Goal: Navigation & Orientation: Find specific page/section

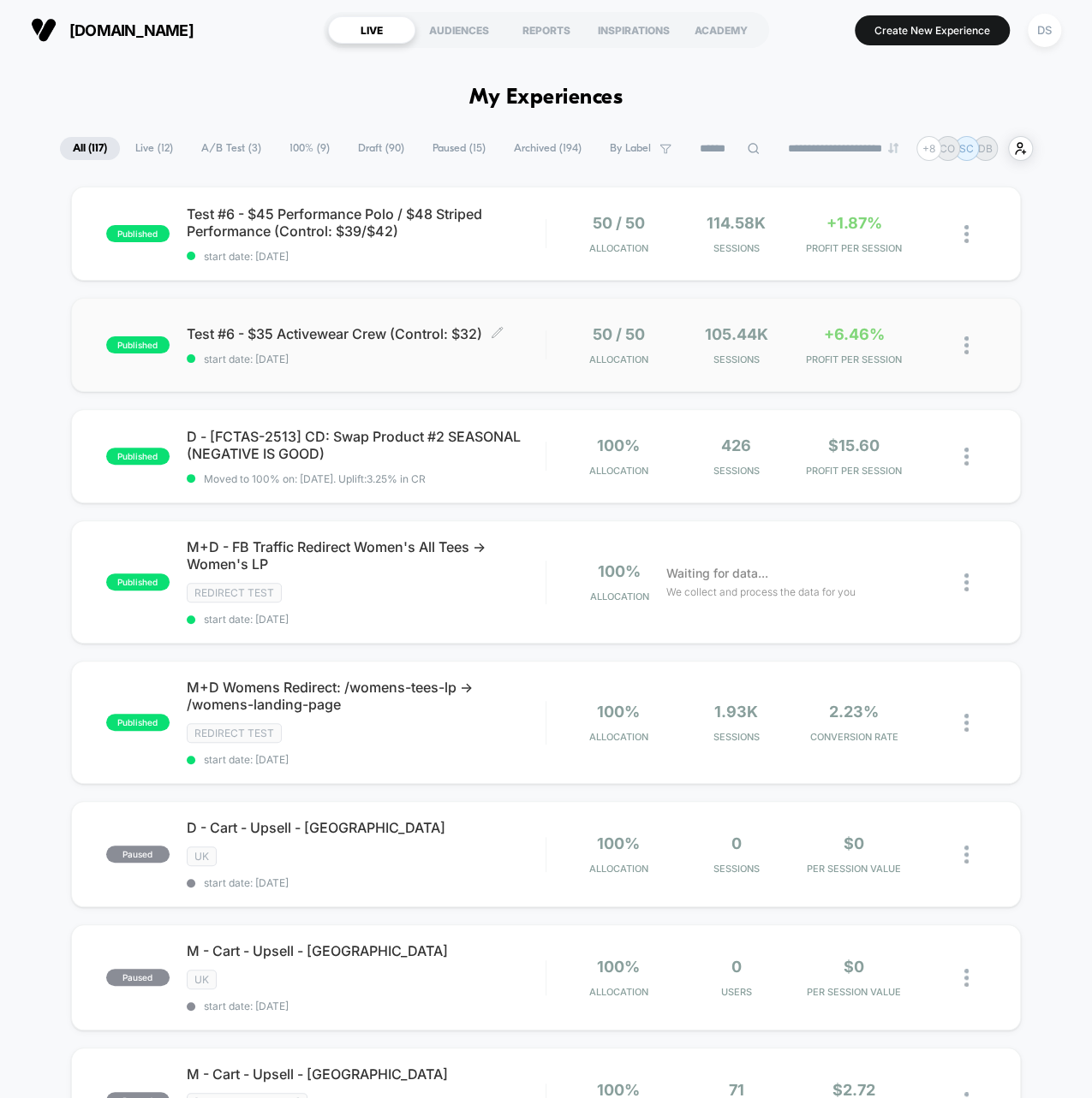
click at [354, 346] on div "Test #6 - $35 Activewear Crew (Control: $32) Click to edit experience details C…" at bounding box center [366, 345] width 359 height 40
click at [304, 213] on span "Test #6 - $45 Performance Polo / $48 Striped Performance (Control: $39/$42) Cli…" at bounding box center [366, 222] width 359 height 35
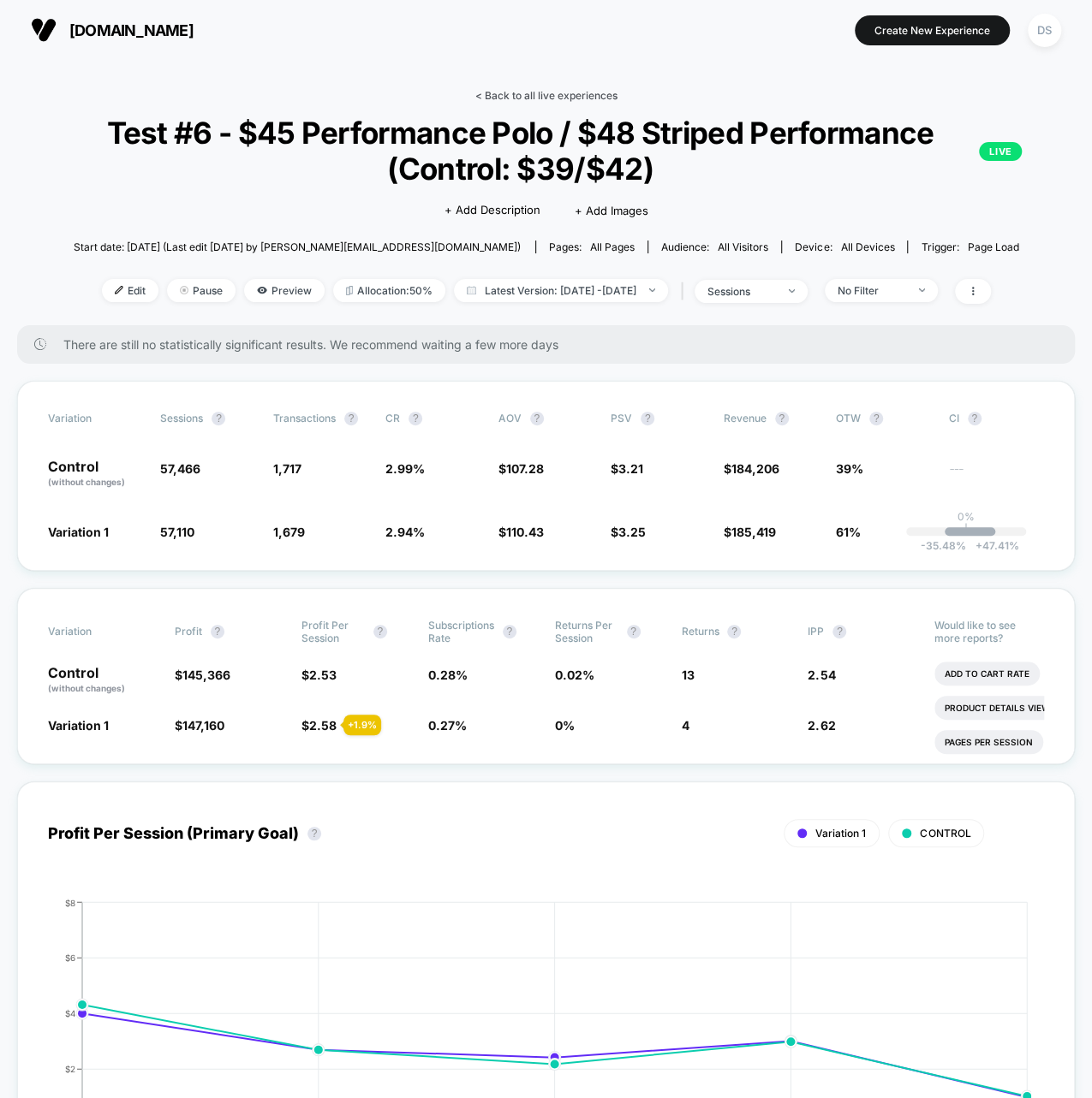
click at [506, 97] on link "< Back to all live experiences" at bounding box center [546, 96] width 142 height 13
